Goal: Task Accomplishment & Management: Manage account settings

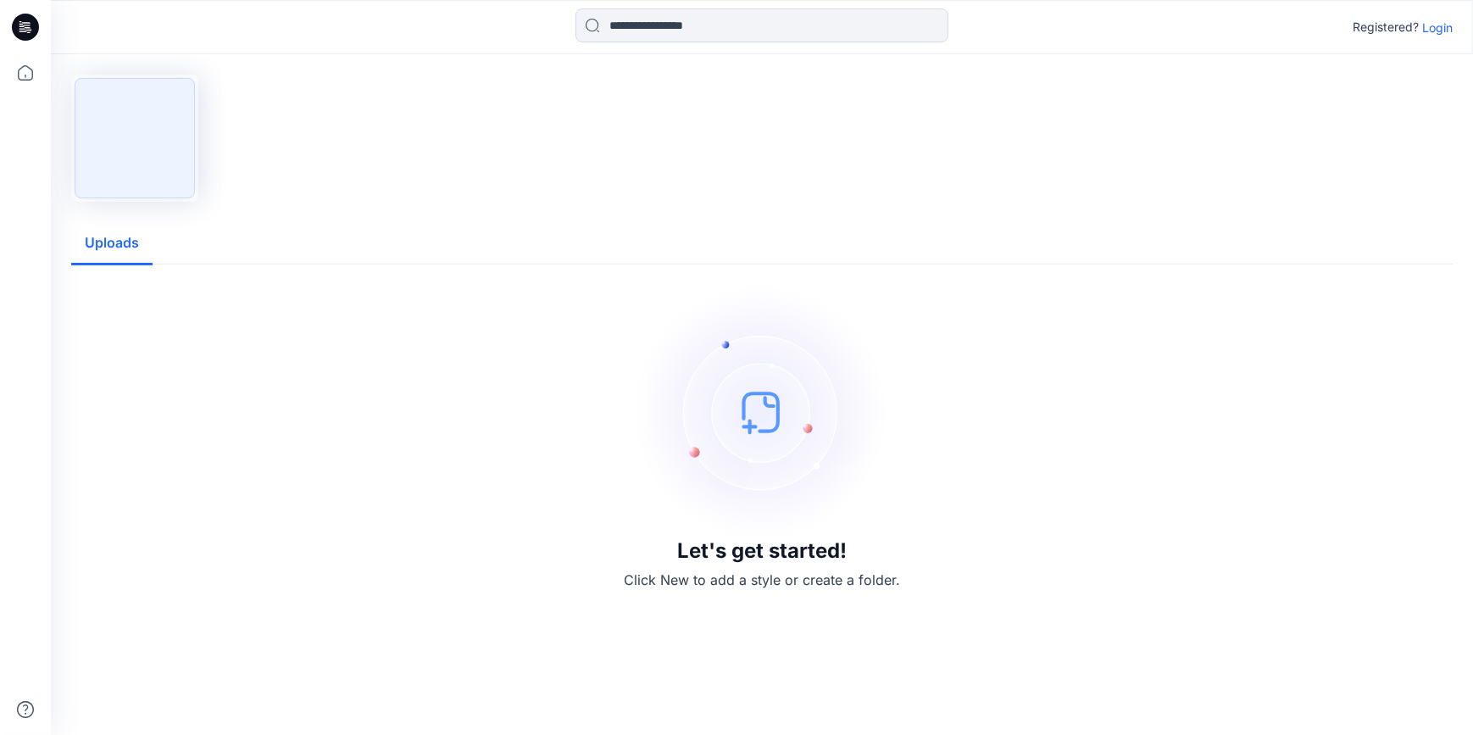
click at [1431, 25] on p "Login" at bounding box center [1437, 28] width 31 height 18
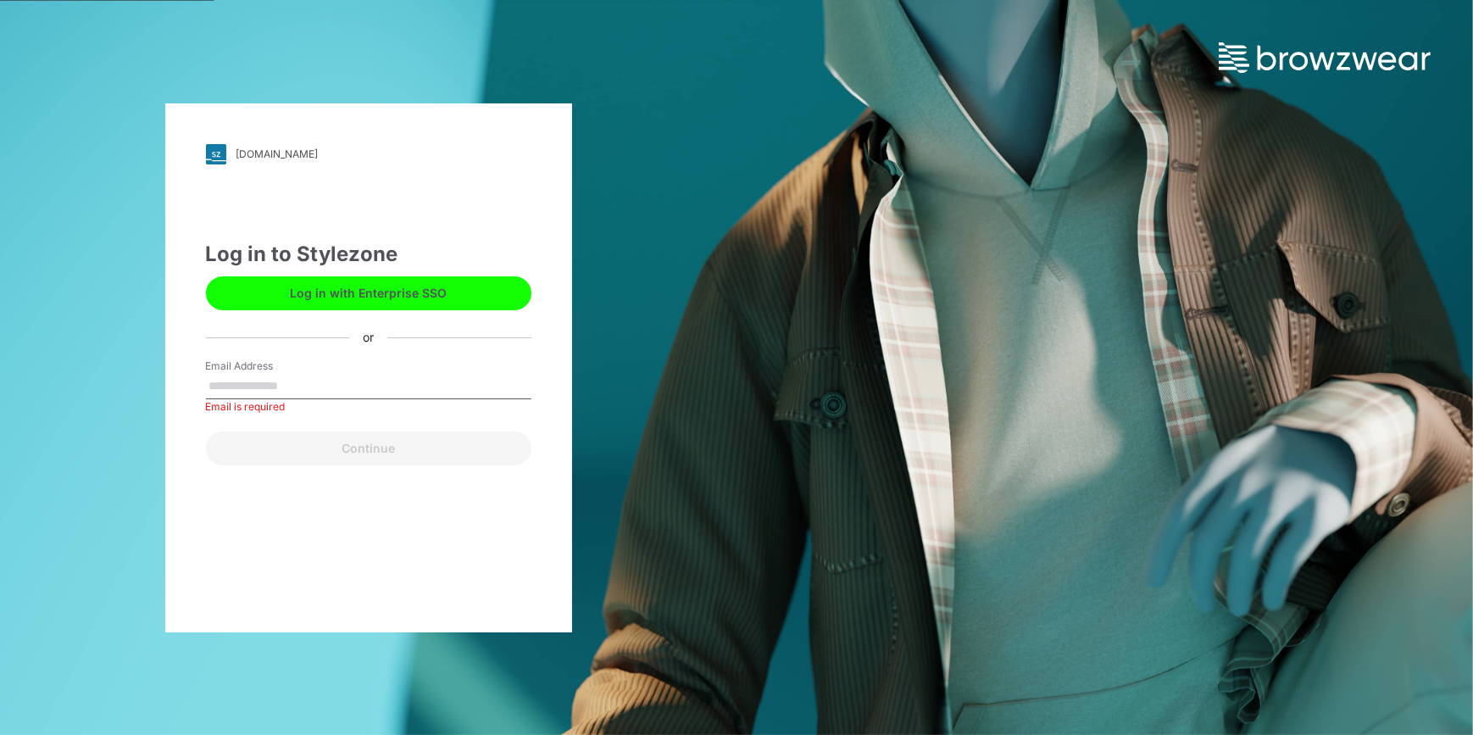
click at [290, 288] on button "Log in with Enterprise SSO" at bounding box center [369, 293] width 326 height 34
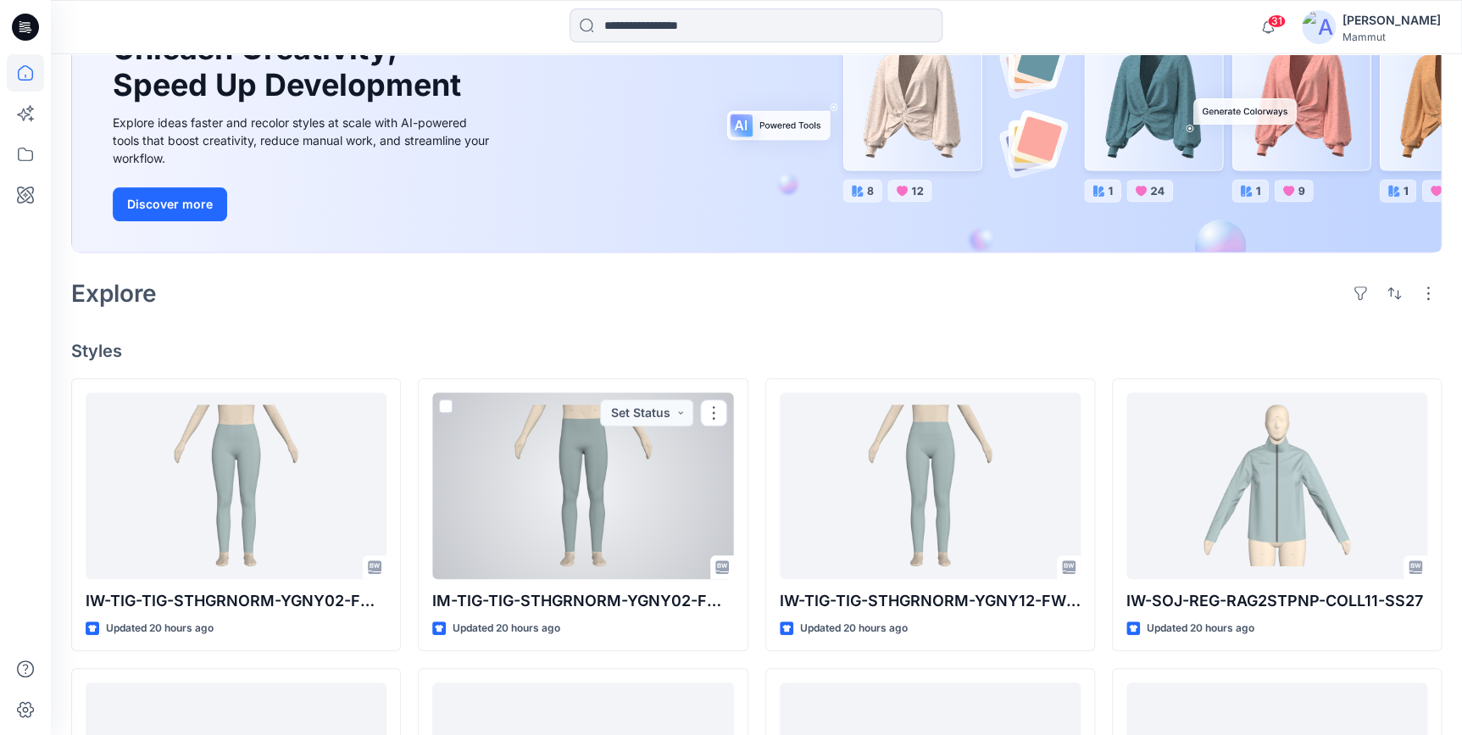
scroll to position [42, 0]
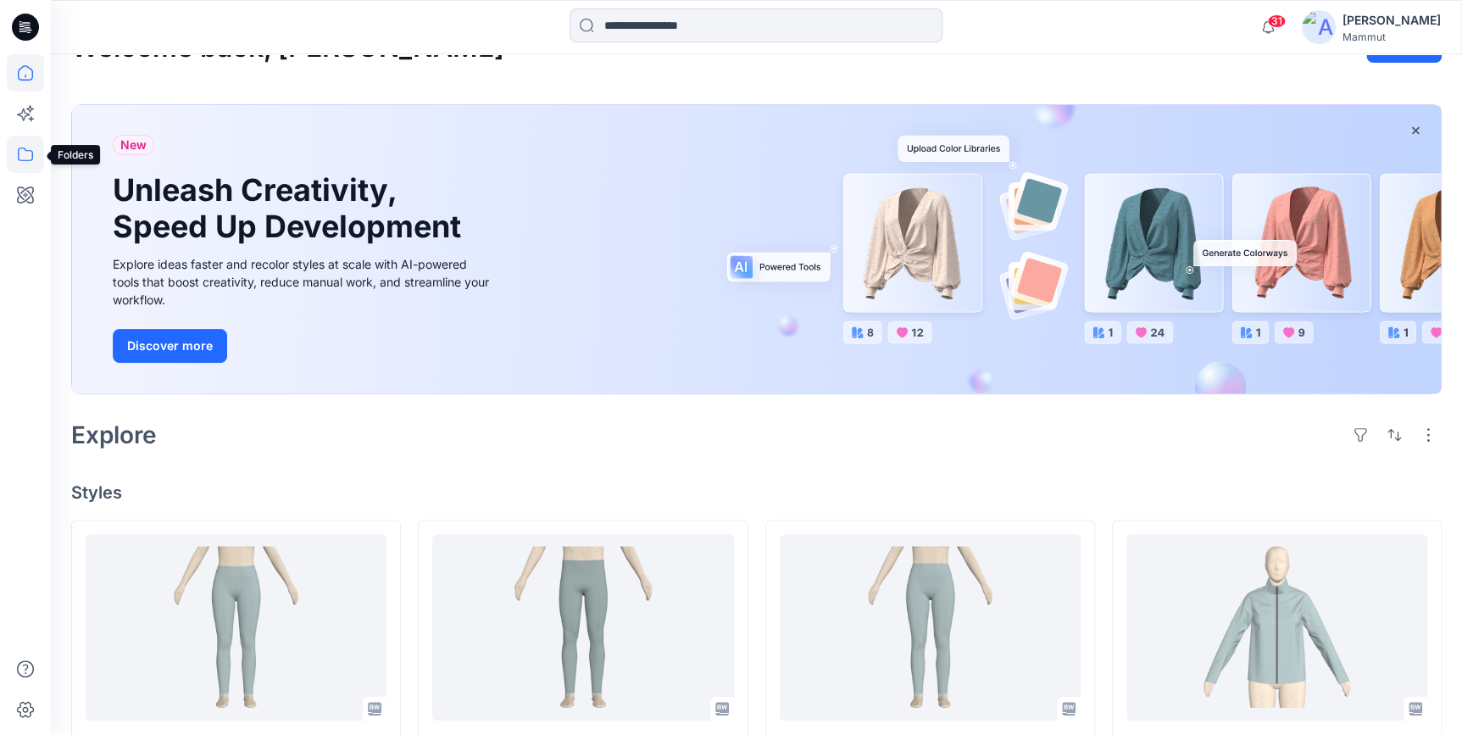
click at [23, 152] on icon at bounding box center [25, 154] width 37 height 37
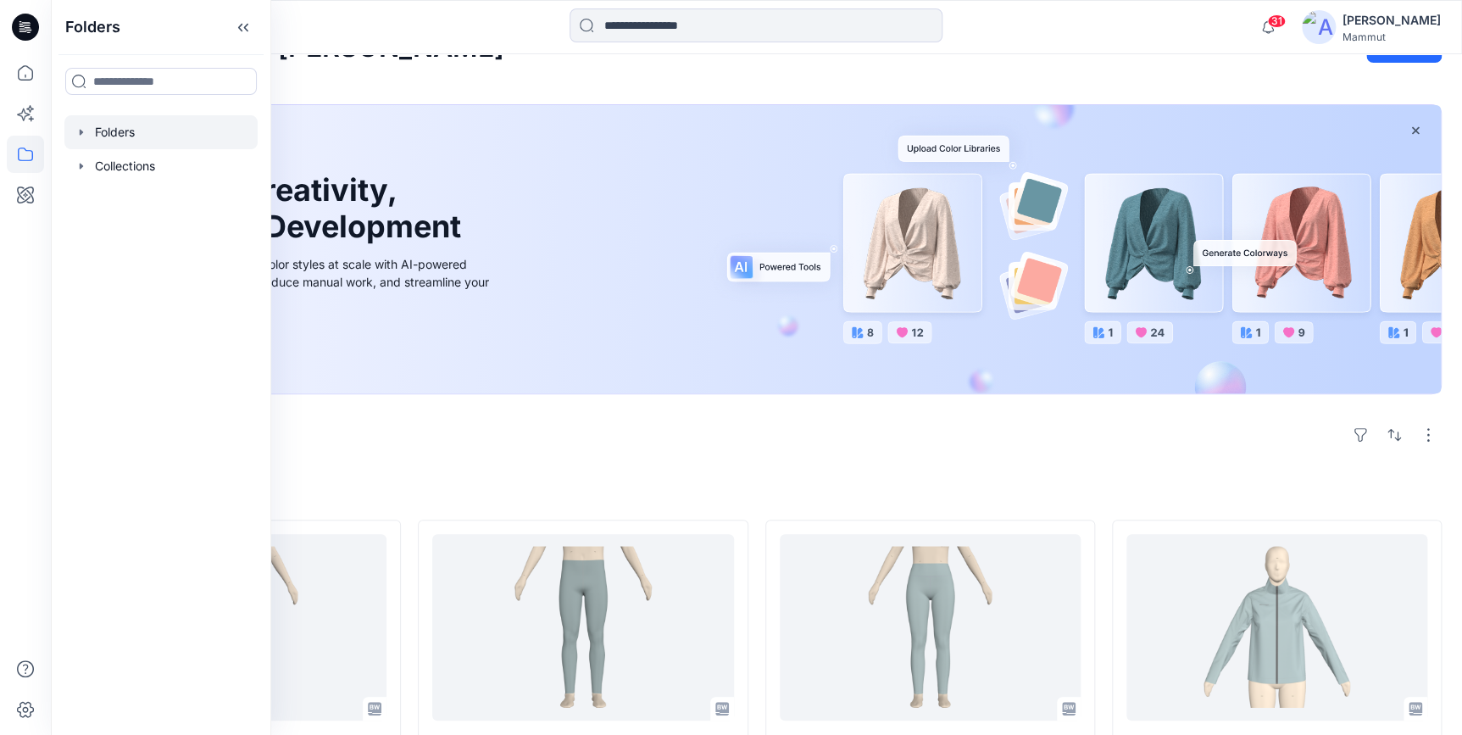
click at [120, 136] on div at bounding box center [160, 132] width 193 height 34
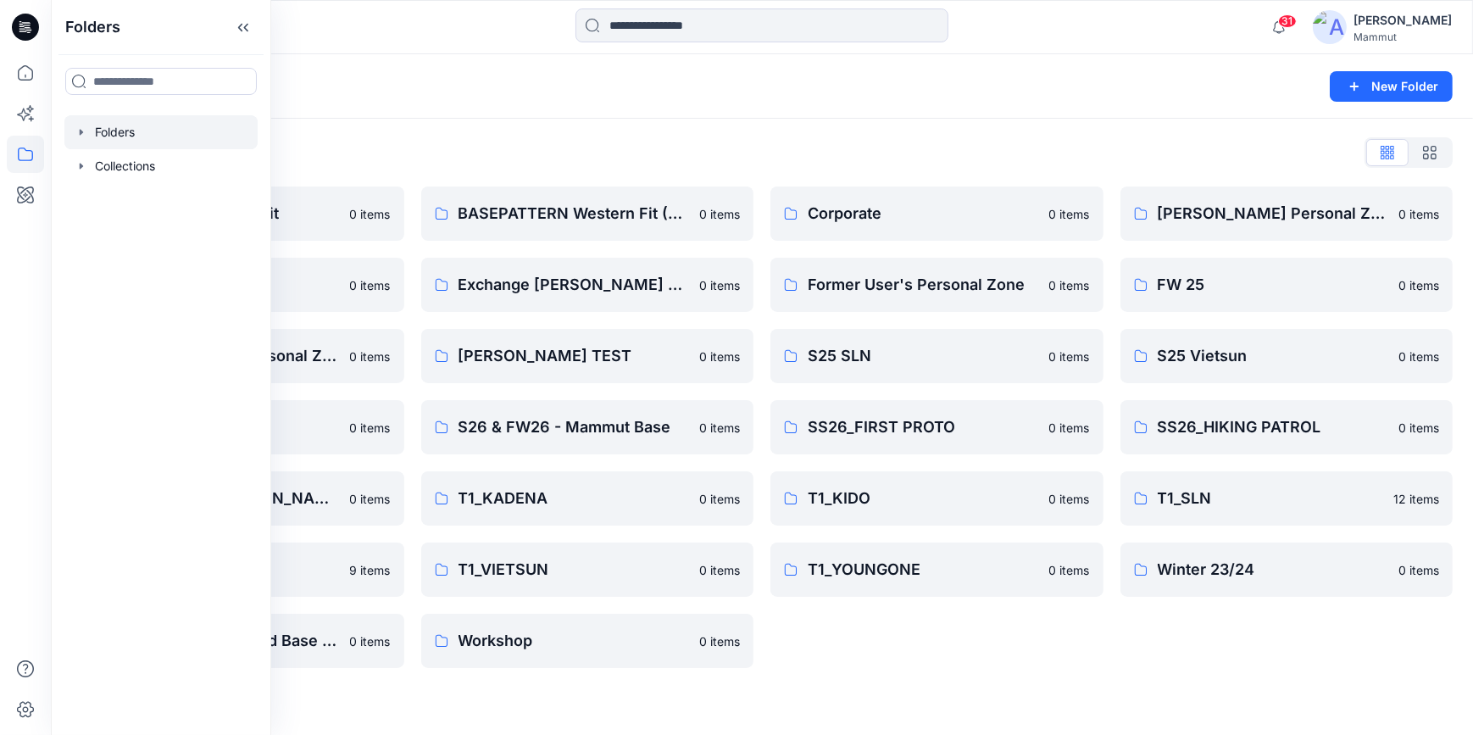
click at [1007, 676] on div "Folders List BASEPATTERN Asia Fit 0 items Eiger6.0 0 items [PERSON_NAME] Person…" at bounding box center [762, 404] width 1422 height 570
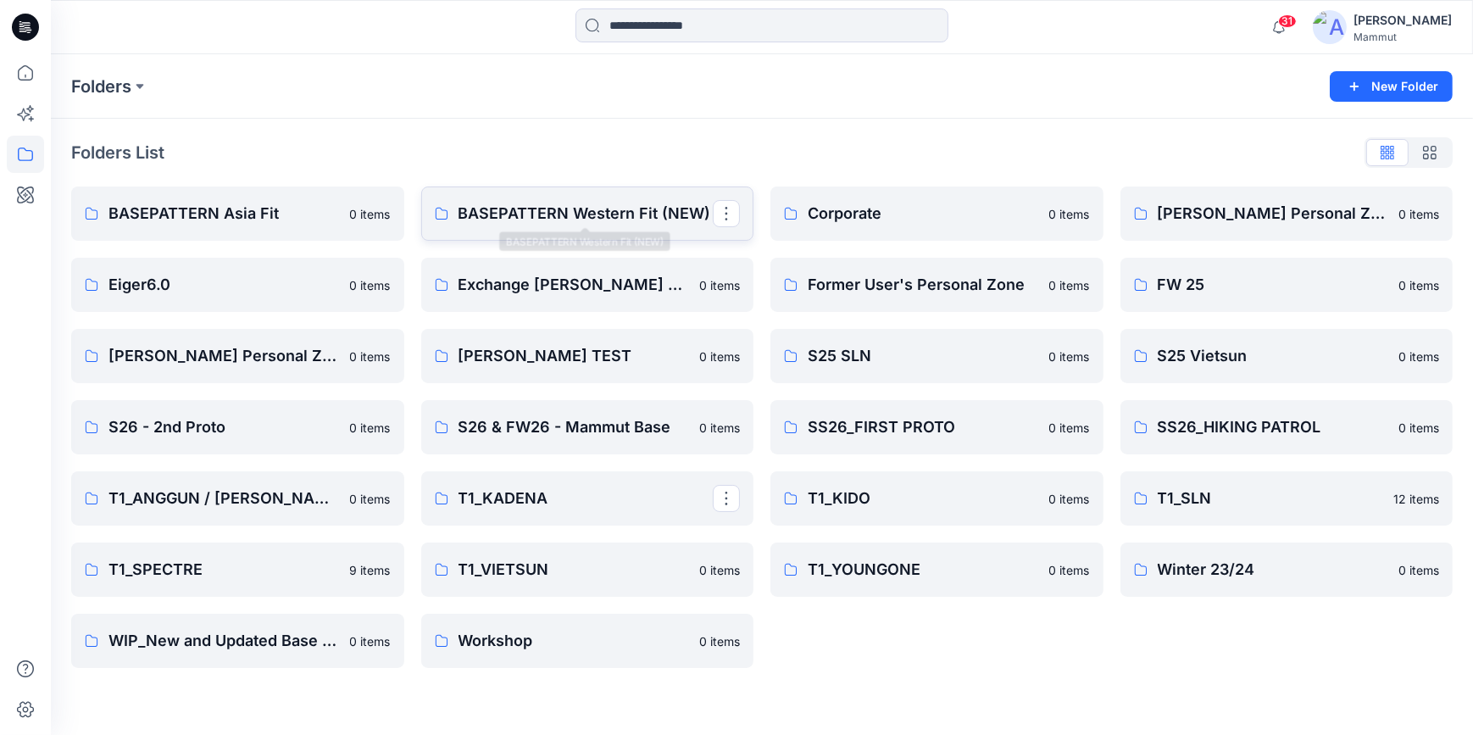
click at [612, 217] on p "BASEPATTERN Western Fit (NEW)" at bounding box center [586, 214] width 255 height 24
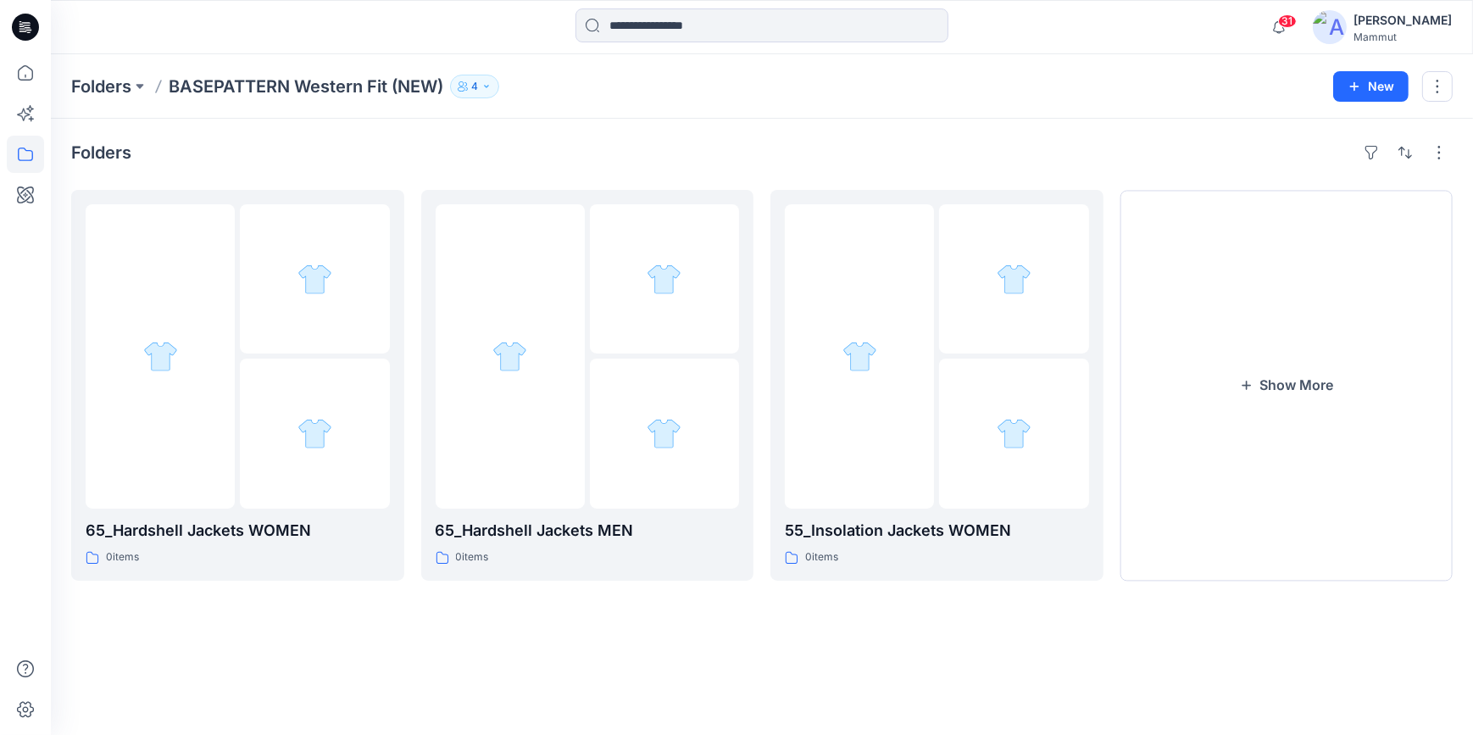
click at [487, 85] on icon "button" at bounding box center [487, 86] width 10 height 10
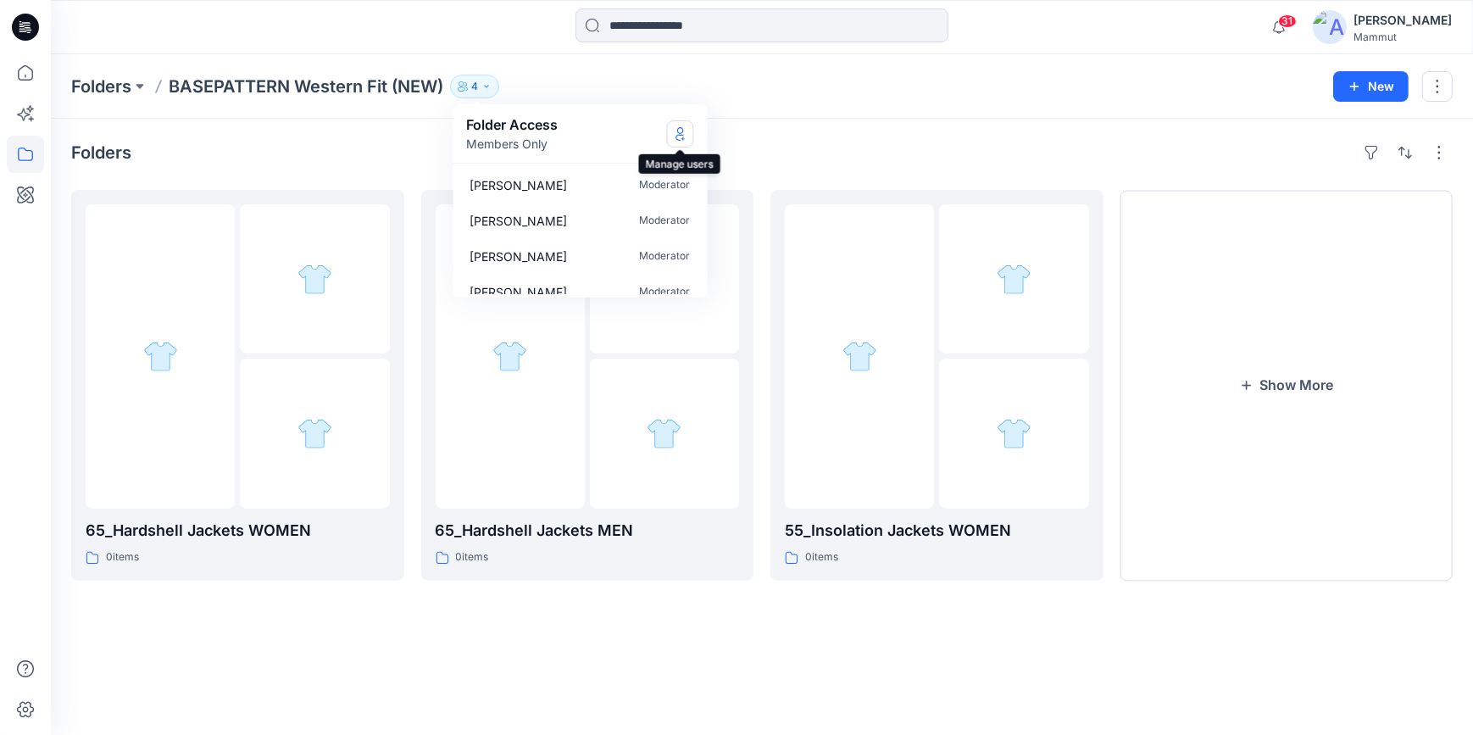
click at [669, 134] on button "Manage Users" at bounding box center [680, 133] width 27 height 27
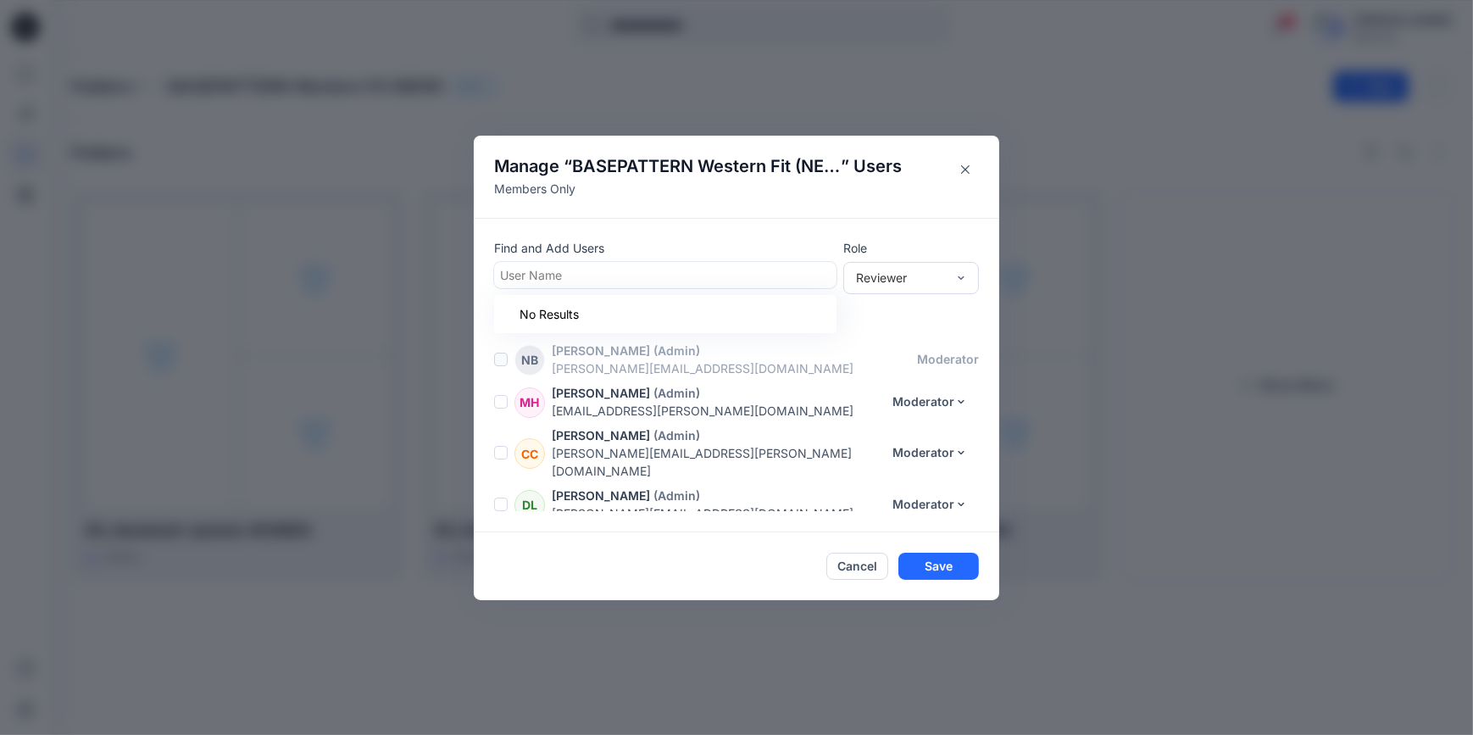
click at [547, 276] on div at bounding box center [665, 274] width 331 height 21
type input "****"
click at [637, 319] on div "KB [PERSON_NAME]" at bounding box center [665, 317] width 322 height 24
click at [921, 372] on div "Moderator" at bounding box center [911, 369] width 129 height 30
click at [945, 563] on button "Save" at bounding box center [939, 566] width 81 height 27
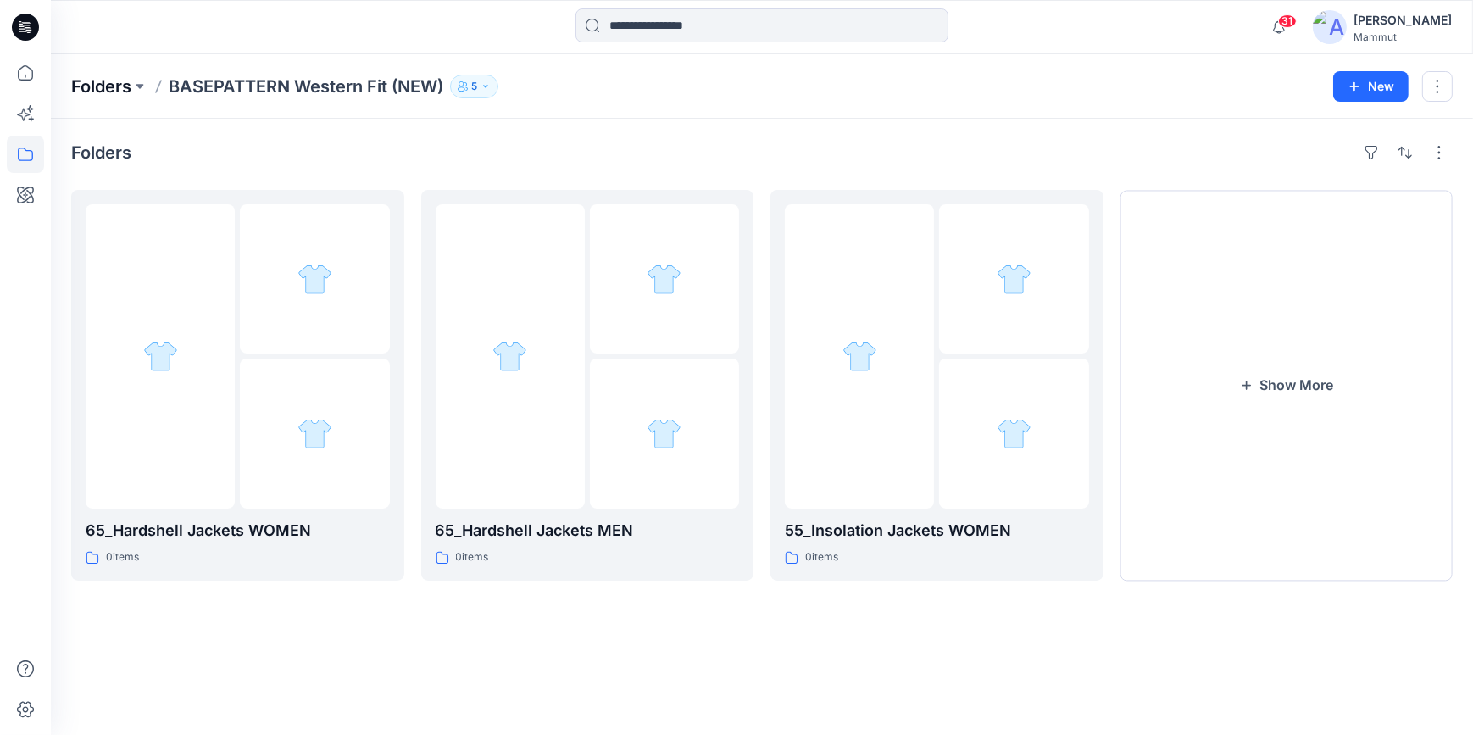
click at [103, 77] on p "Folders" at bounding box center [101, 87] width 60 height 24
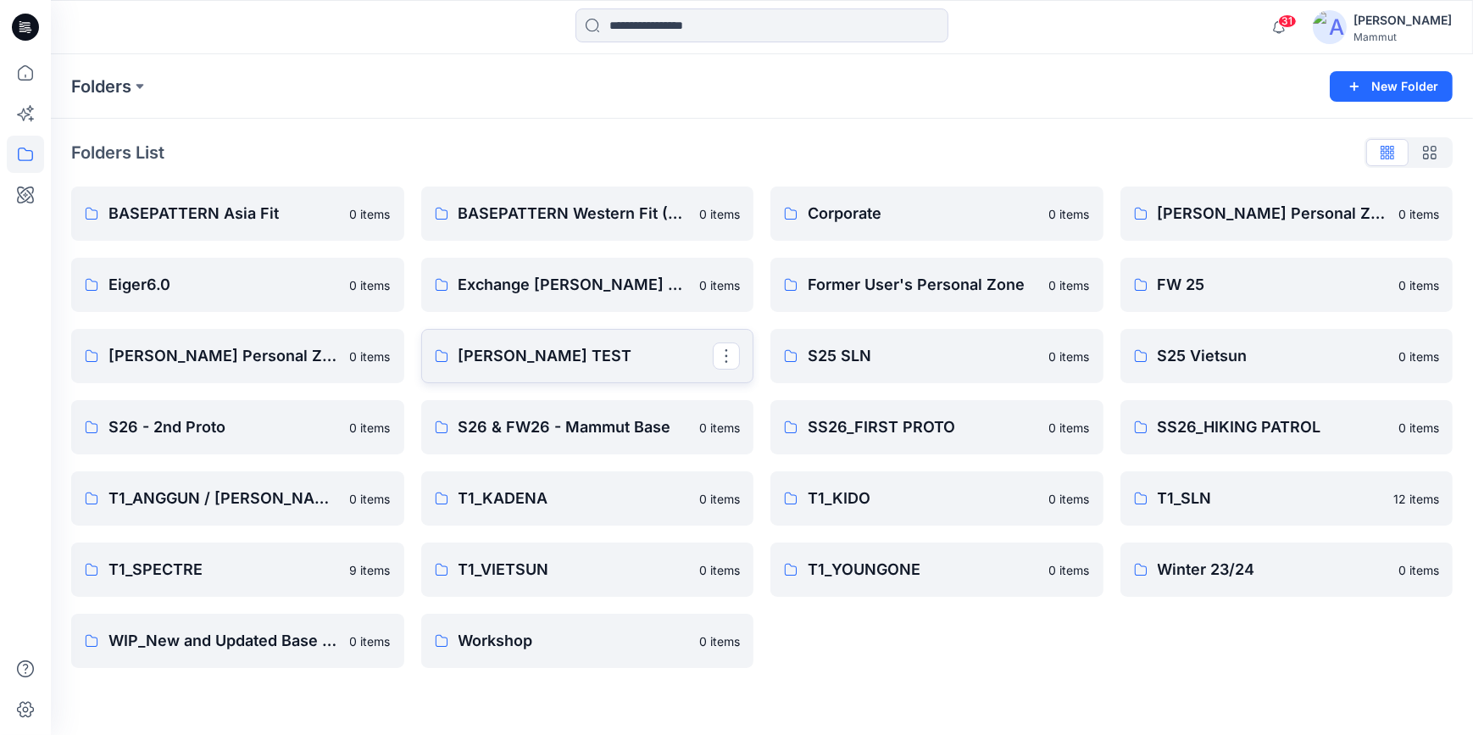
click at [600, 346] on p "[PERSON_NAME] TEST" at bounding box center [586, 356] width 255 height 24
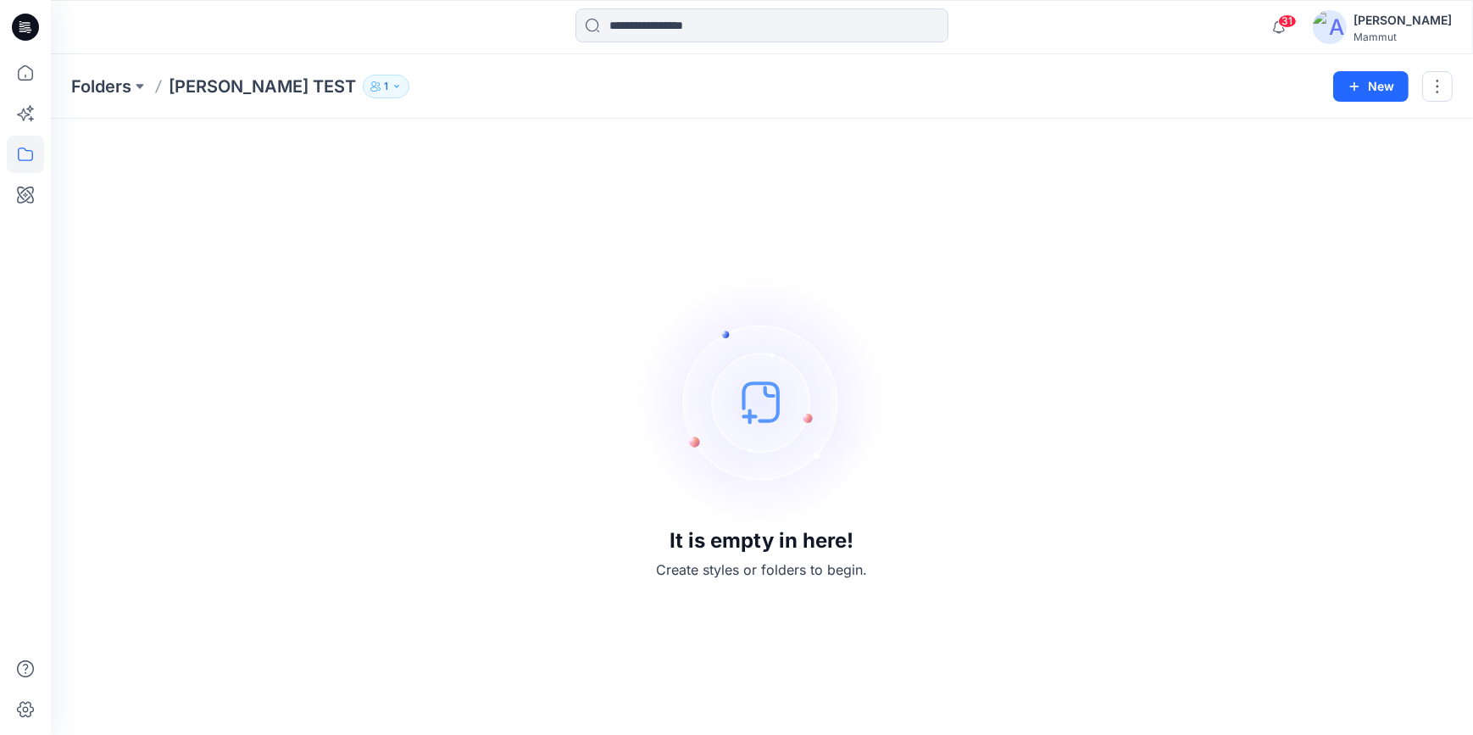
click at [203, 84] on p "[PERSON_NAME] TEST" at bounding box center [262, 87] width 187 height 24
click at [25, 153] on icon at bounding box center [25, 154] width 37 height 37
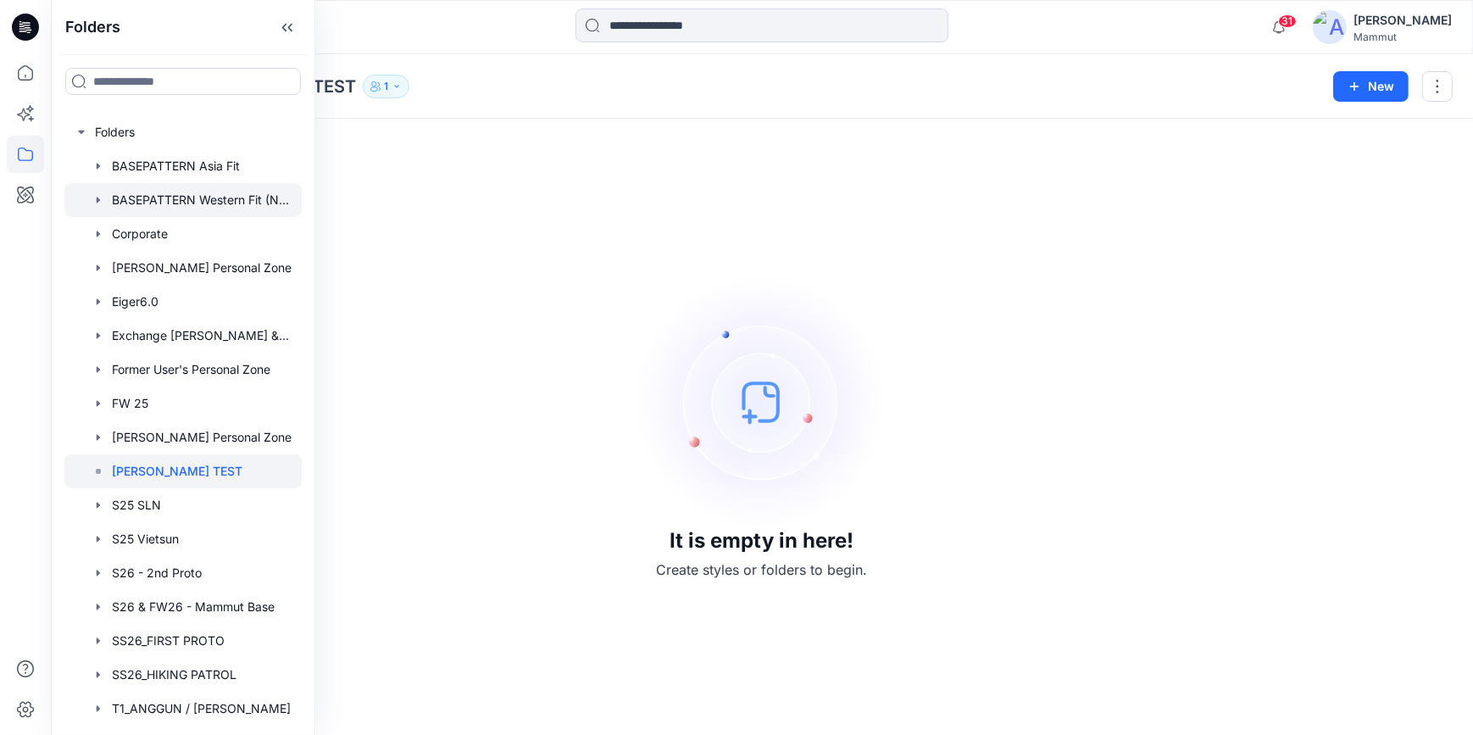
click at [209, 191] on div at bounding box center [182, 200] width 237 height 34
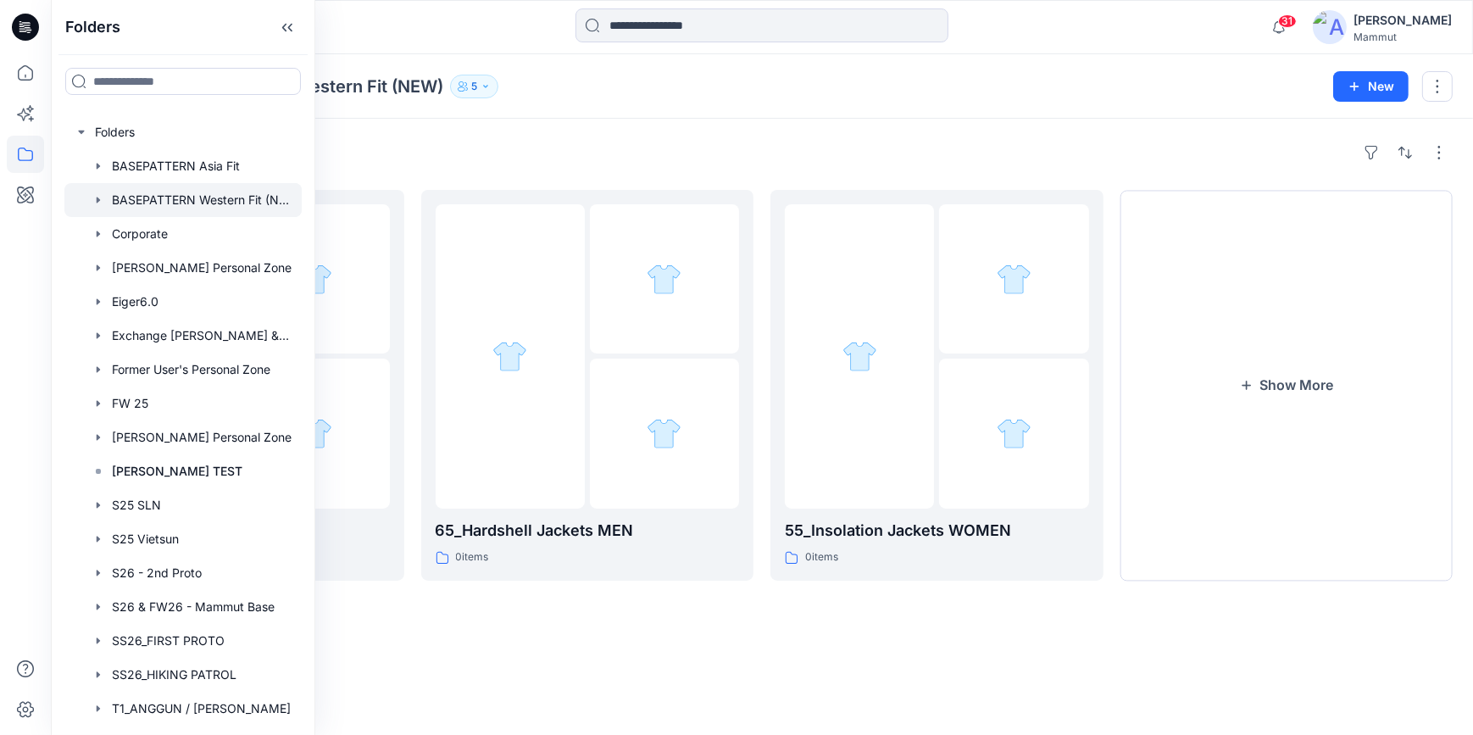
click at [787, 619] on div "Folders 65_Hardshell Jackets WOMEN 0 items 65_Hardshell Jackets MEN 0 items 55_…" at bounding box center [762, 427] width 1422 height 616
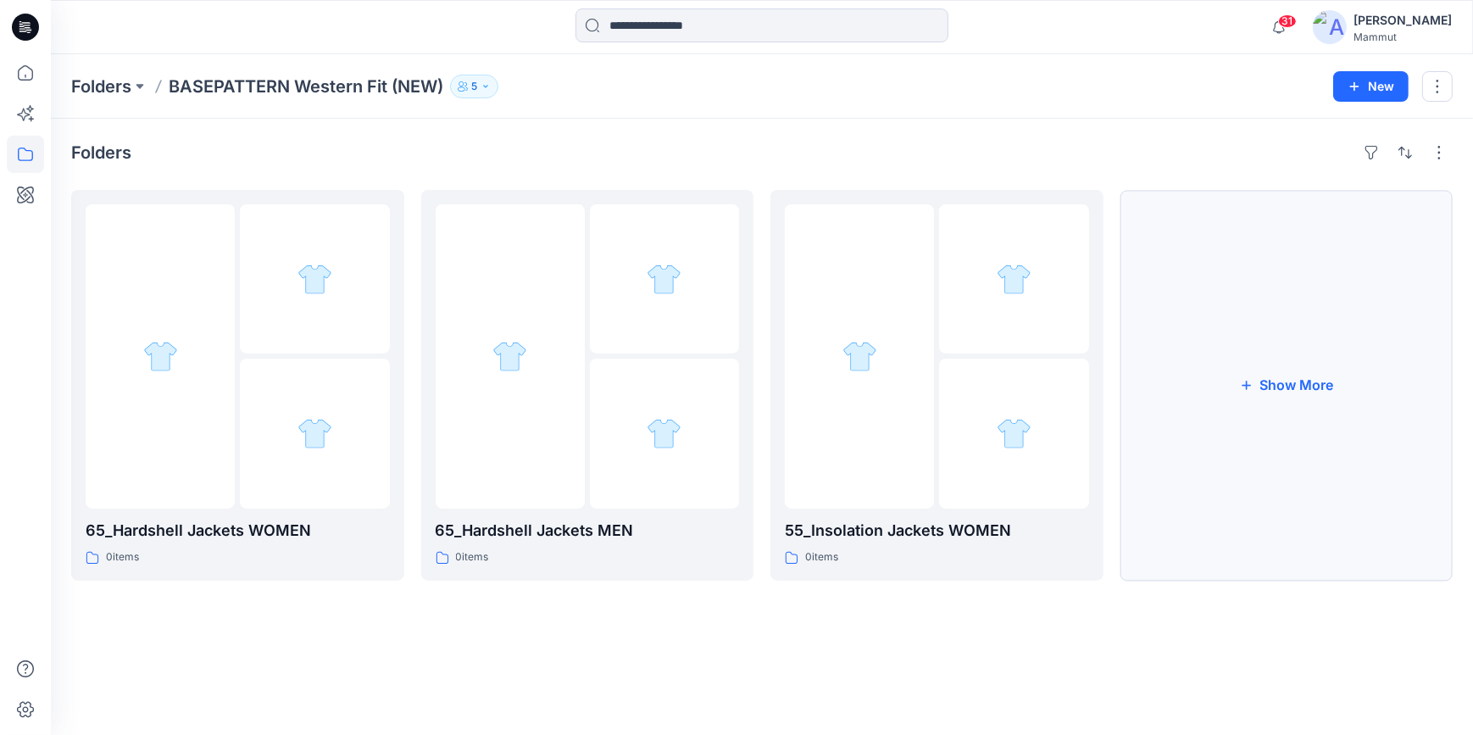
click at [1281, 346] on button "Show More" at bounding box center [1287, 385] width 333 height 391
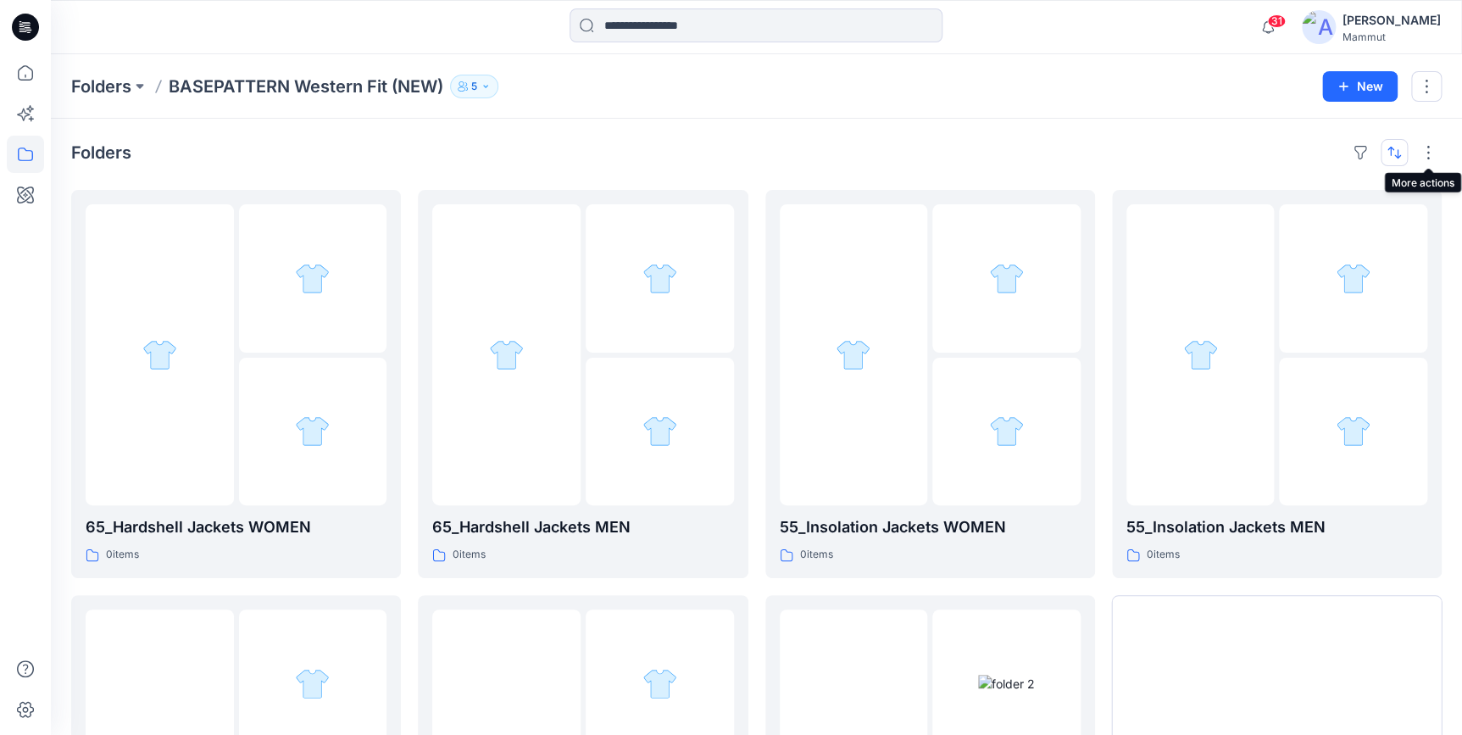
click at [1389, 153] on button "button" at bounding box center [1394, 152] width 27 height 27
click at [1307, 237] on p "A to Z" at bounding box center [1337, 234] width 107 height 18
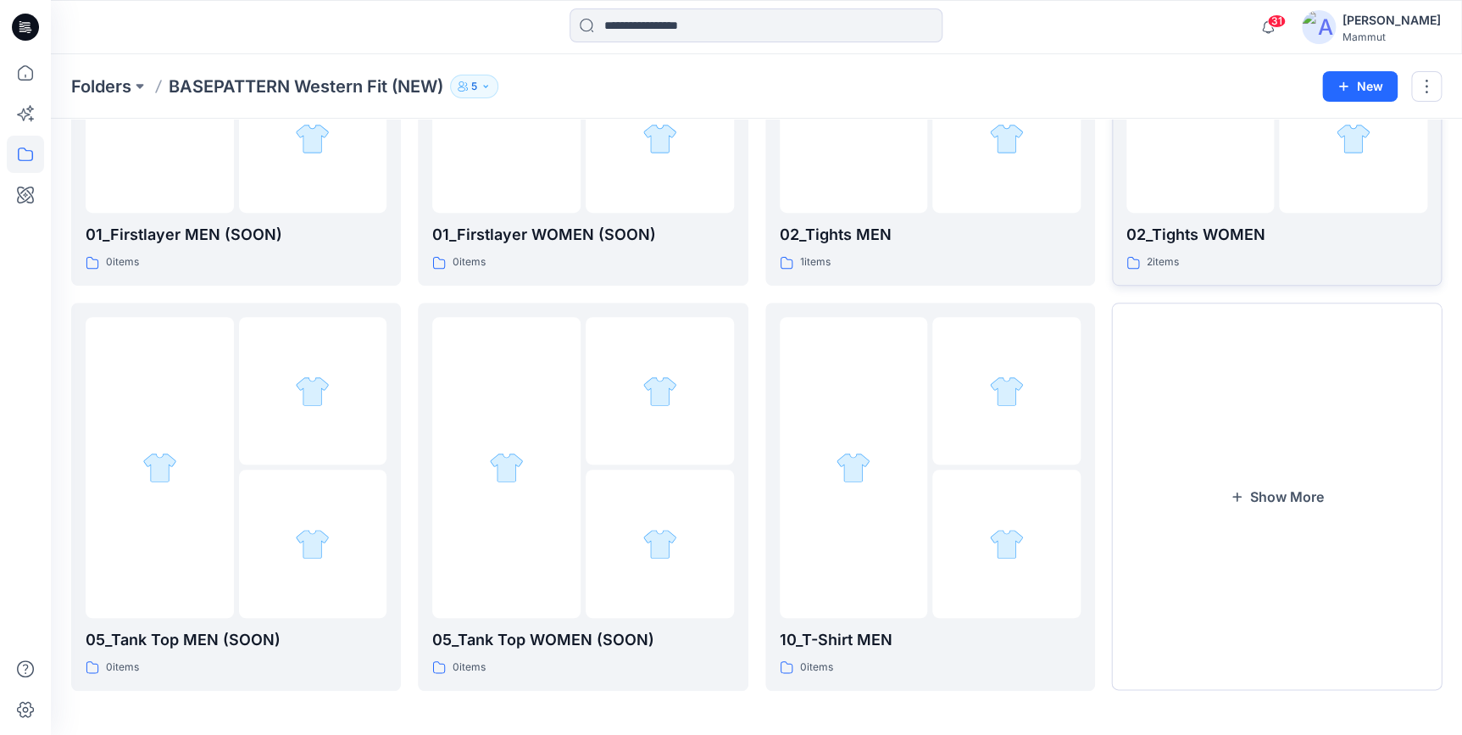
scroll to position [295, 0]
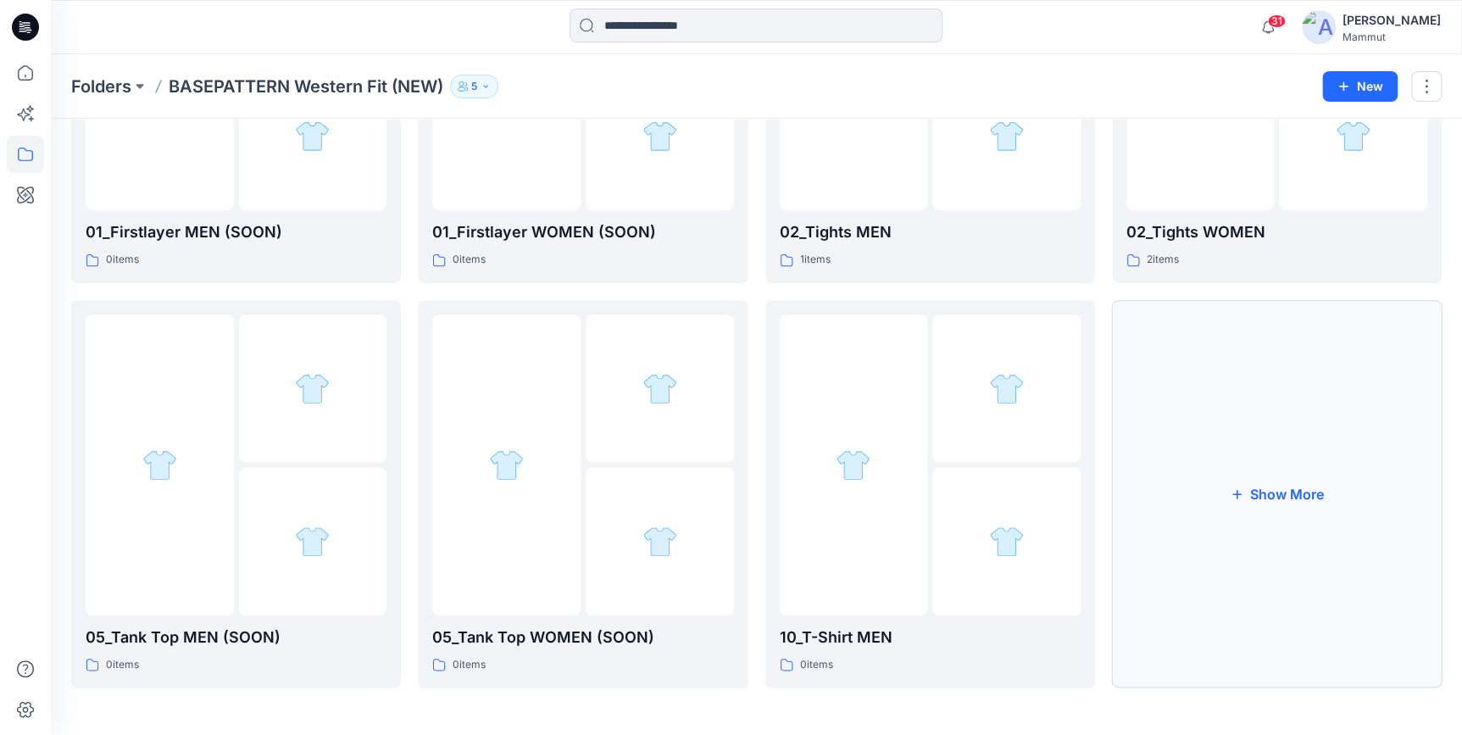
click at [1259, 534] on button "Show More" at bounding box center [1277, 494] width 330 height 388
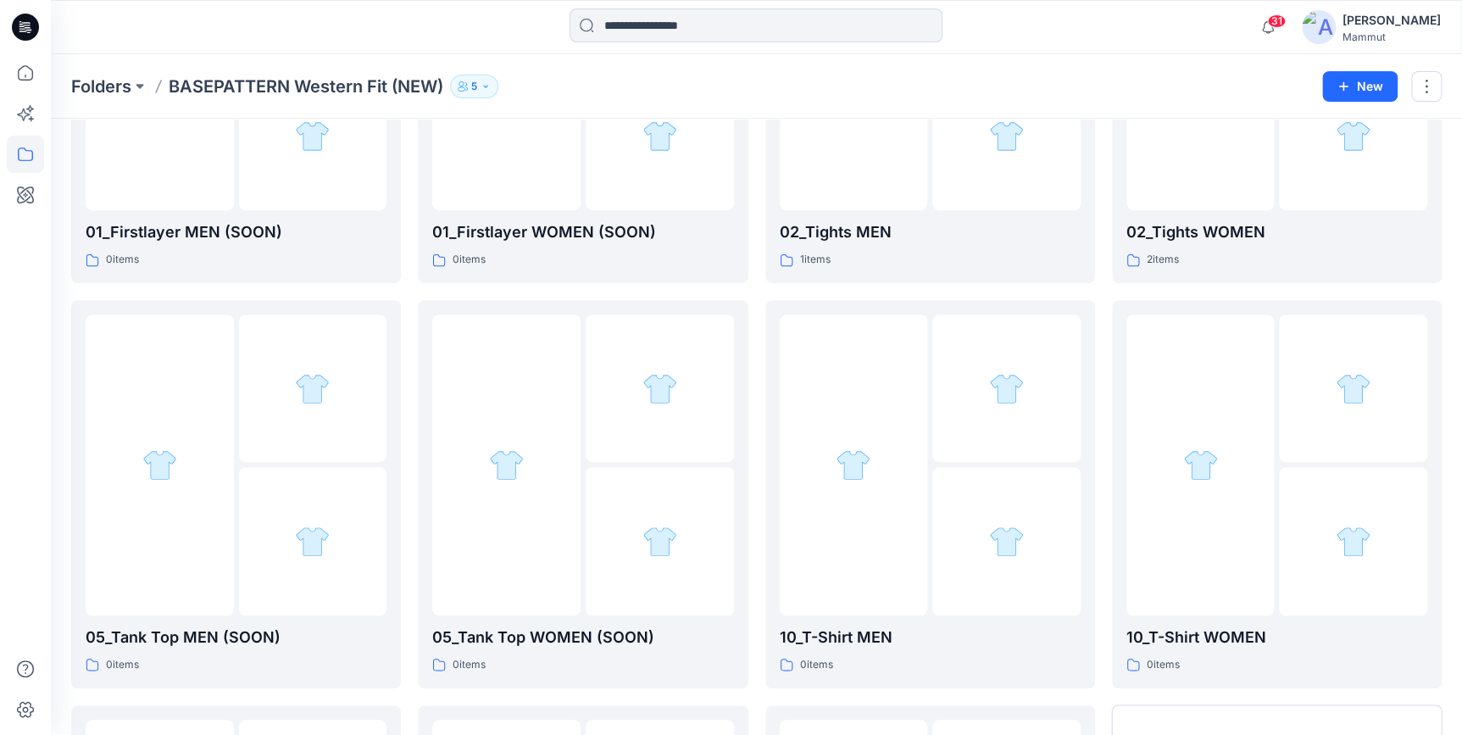
scroll to position [699, 0]
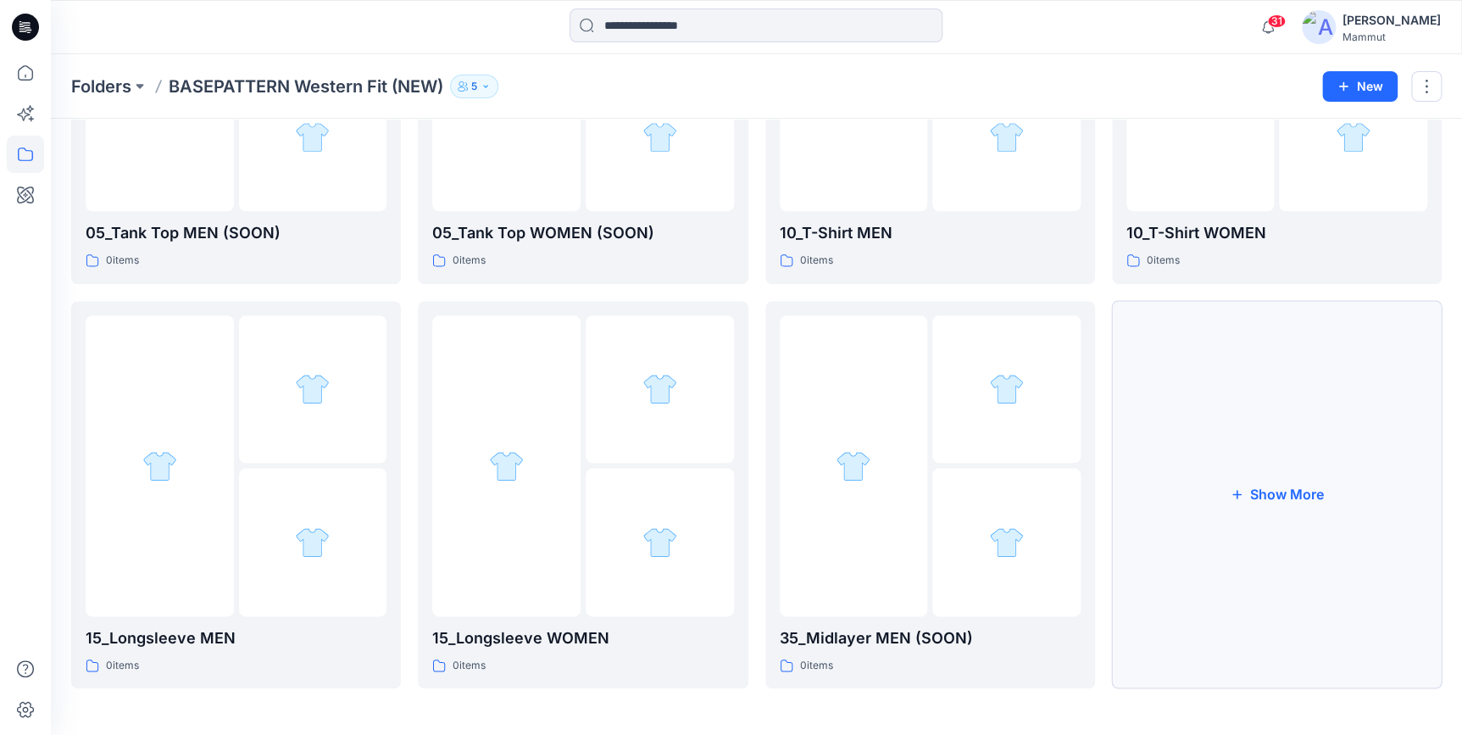
click at [1260, 520] on button "Show More" at bounding box center [1277, 495] width 330 height 388
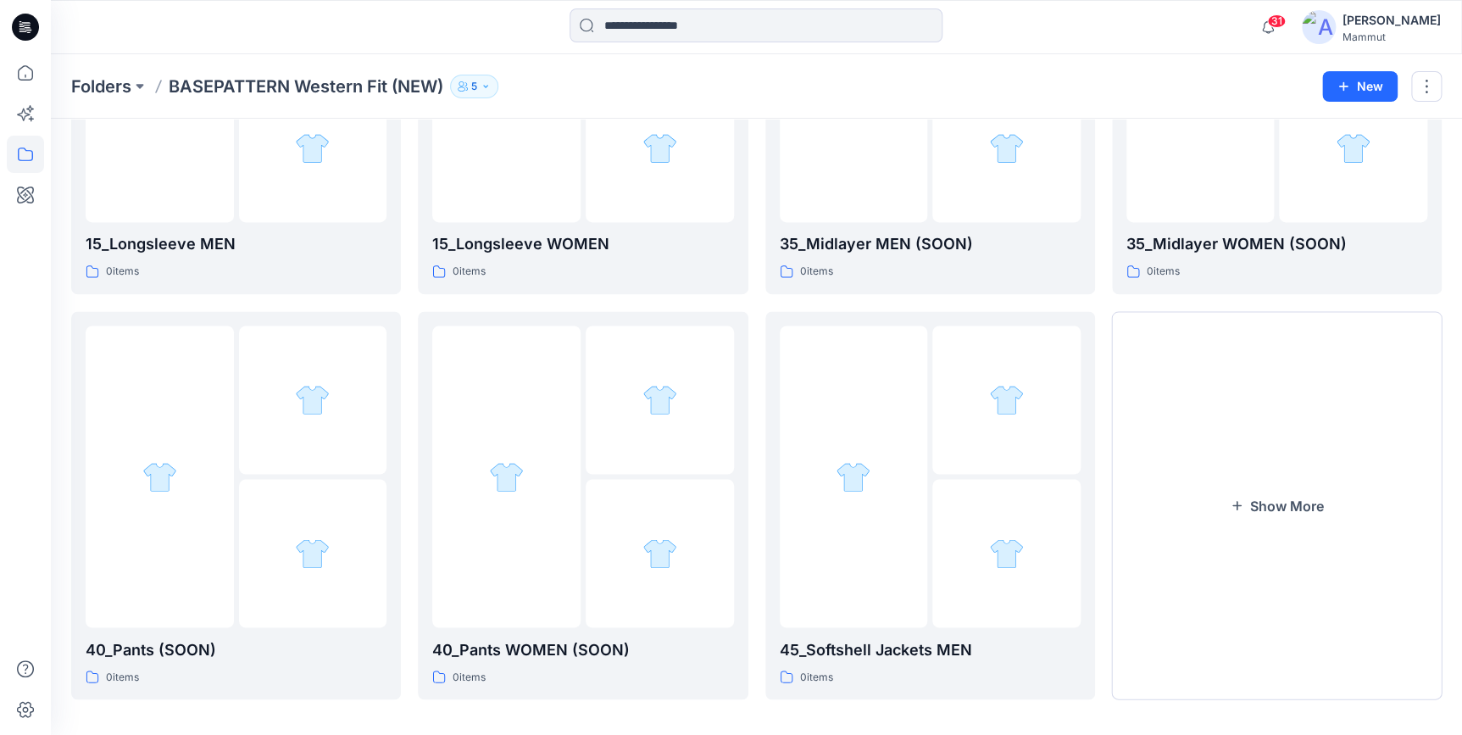
scroll to position [1105, 0]
